Goal: Information Seeking & Learning: Learn about a topic

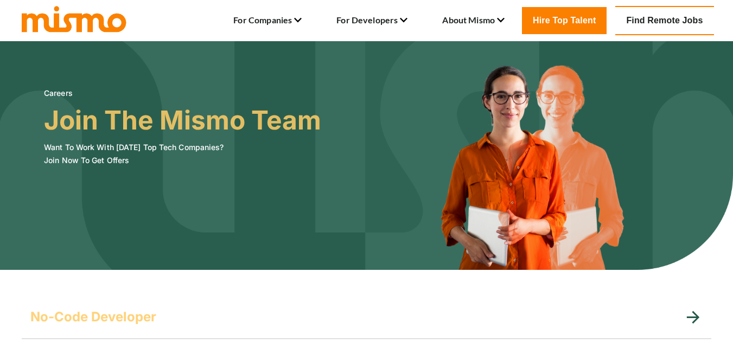
click at [659, 18] on link "Find Remote Jobs" at bounding box center [664, 20] width 98 height 29
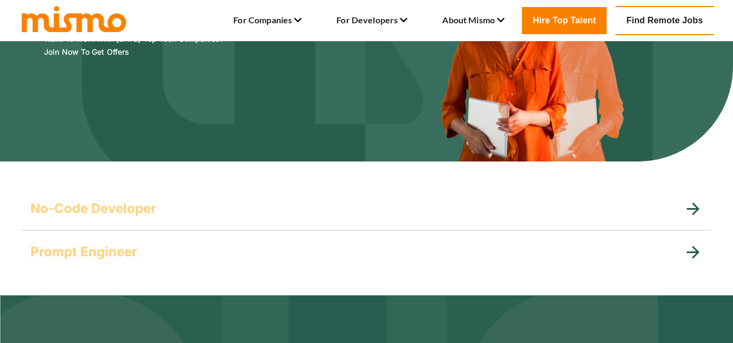
click at [191, 217] on div "No-Code Developer" at bounding box center [356, 208] width 653 height 17
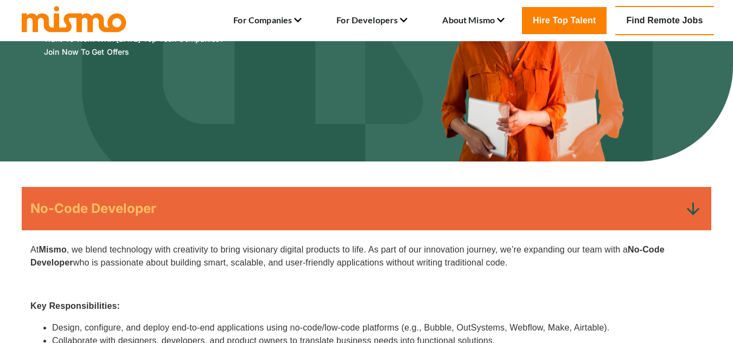
click at [191, 217] on div "No-Code Developer" at bounding box center [356, 208] width 653 height 17
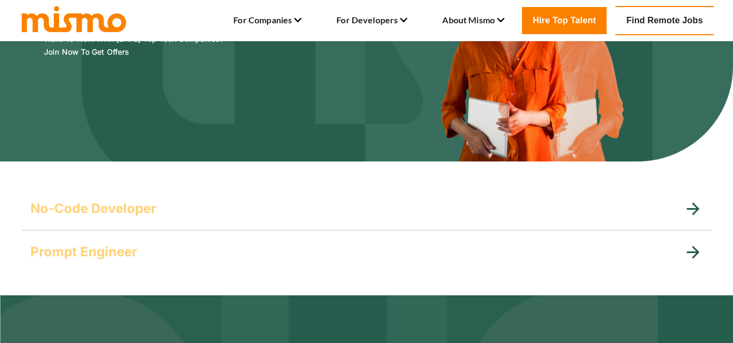
scroll to position [0, 0]
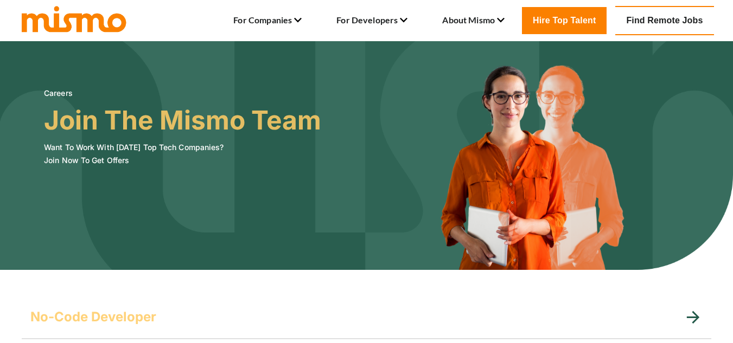
click at [665, 14] on link "Find Remote Jobs" at bounding box center [664, 20] width 98 height 29
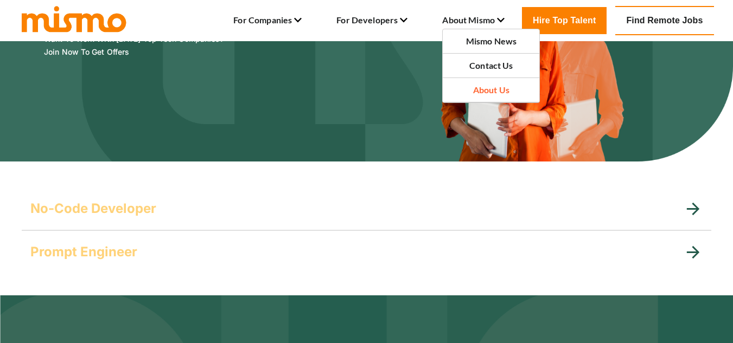
scroll to position [271, 0]
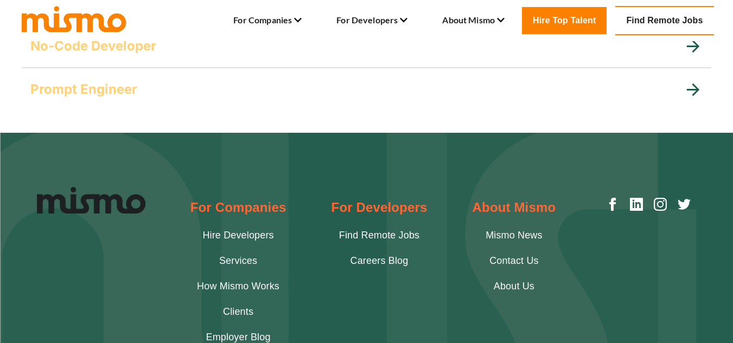
click at [132, 85] on h5 "Prompt Engineer" at bounding box center [83, 89] width 107 height 17
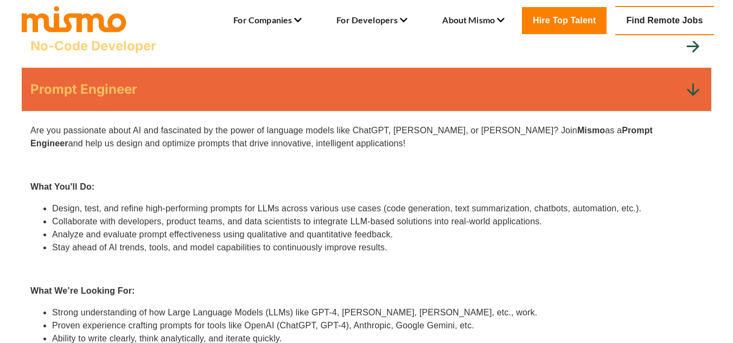
scroll to position [217, 0]
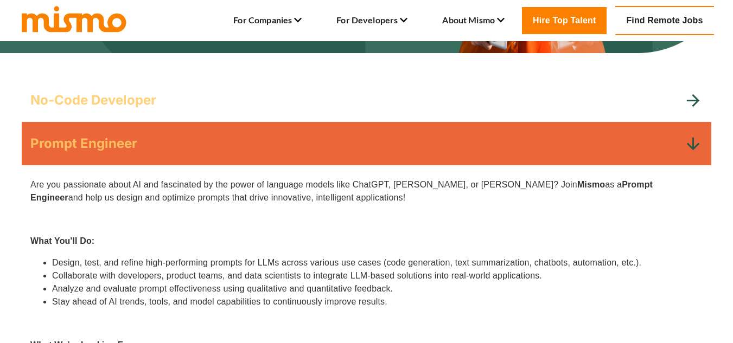
click at [281, 150] on div "Prompt Engineer" at bounding box center [356, 143] width 653 height 17
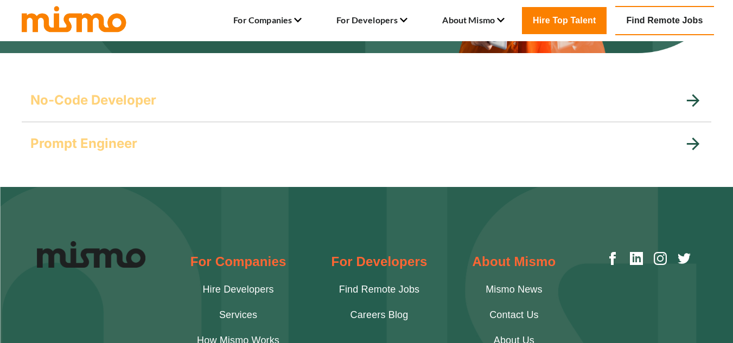
click at [282, 115] on div "No-Code Developer" at bounding box center [366, 100] width 689 height 43
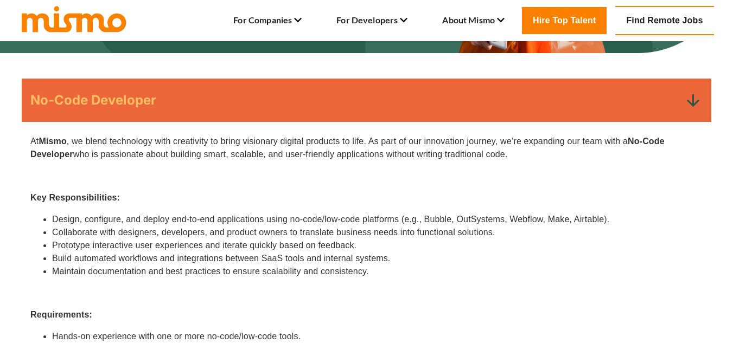
click at [283, 114] on div "No-Code Developer" at bounding box center [366, 100] width 689 height 43
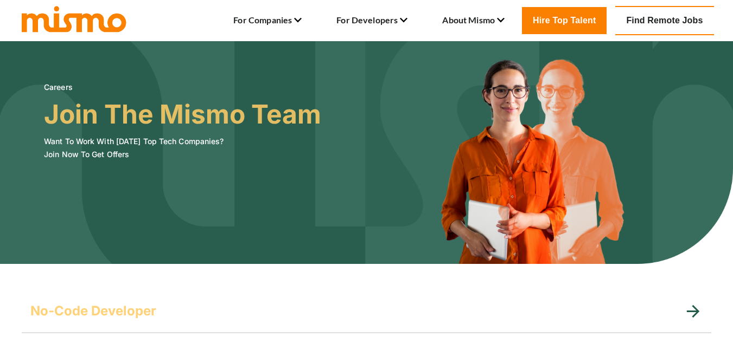
scroll to position [0, 0]
